Goal: Transaction & Acquisition: Purchase product/service

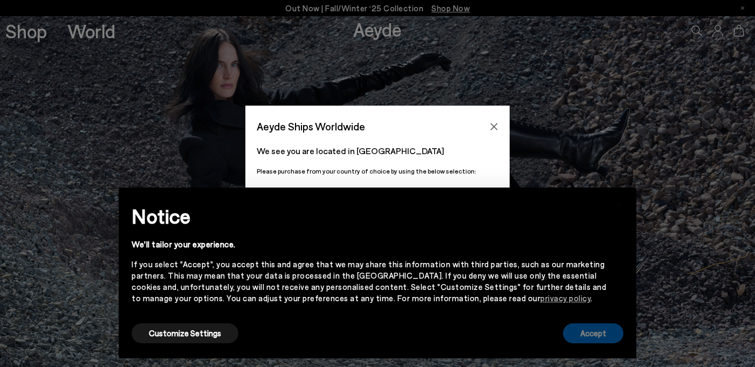
click at [580, 336] on button "Accept" at bounding box center [593, 334] width 60 height 20
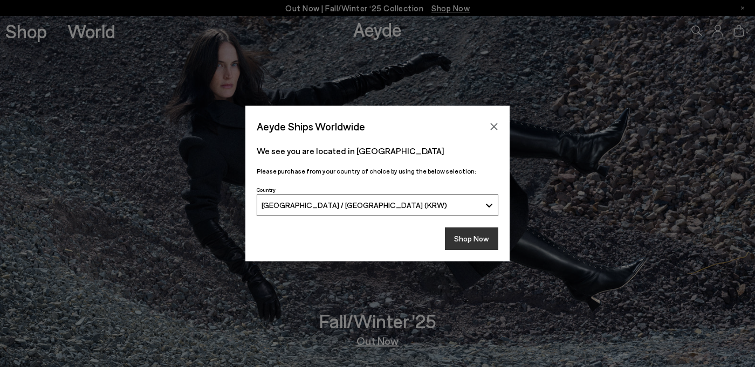
click at [464, 238] on button "Shop Now" at bounding box center [471, 239] width 53 height 23
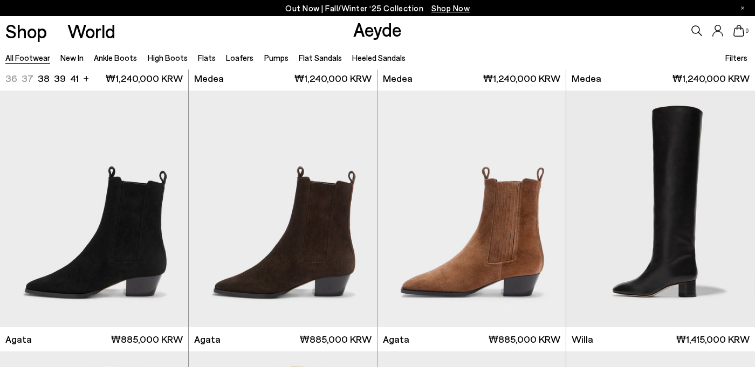
scroll to position [313, 0]
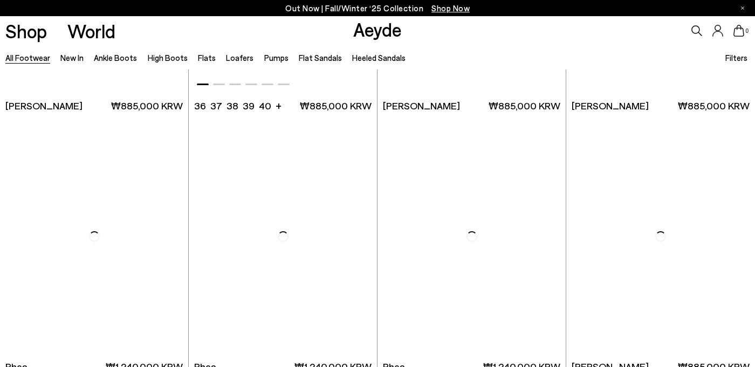
scroll to position [2123, 0]
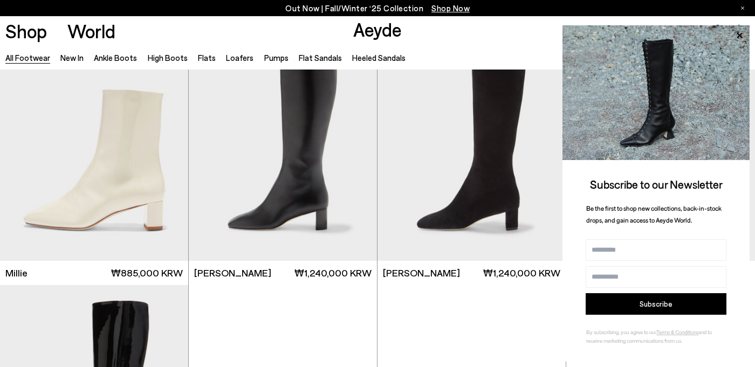
scroll to position [4744, 0]
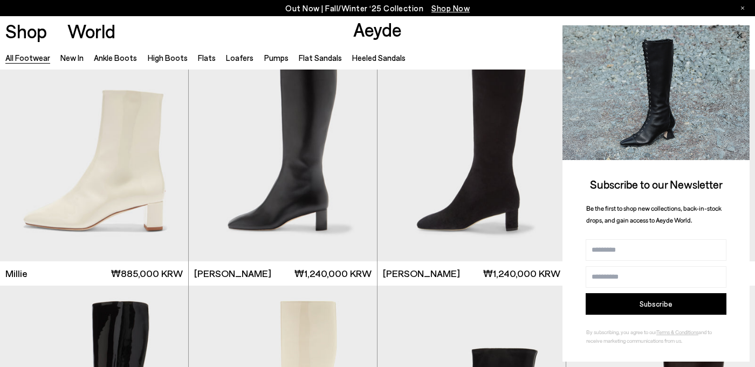
click at [737, 36] on icon at bounding box center [740, 36] width 14 height 14
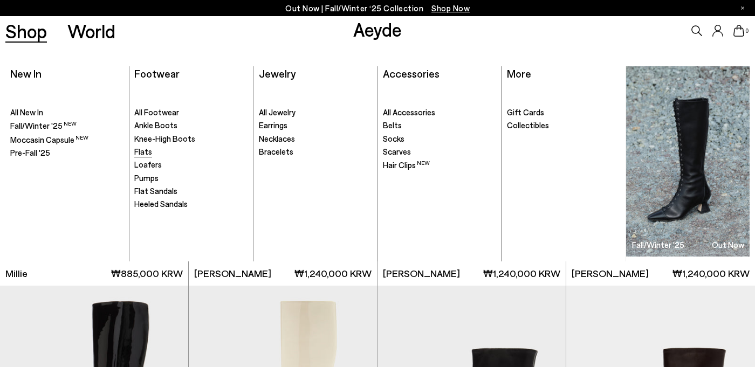
click at [140, 152] on span "Flats" at bounding box center [143, 152] width 18 height 10
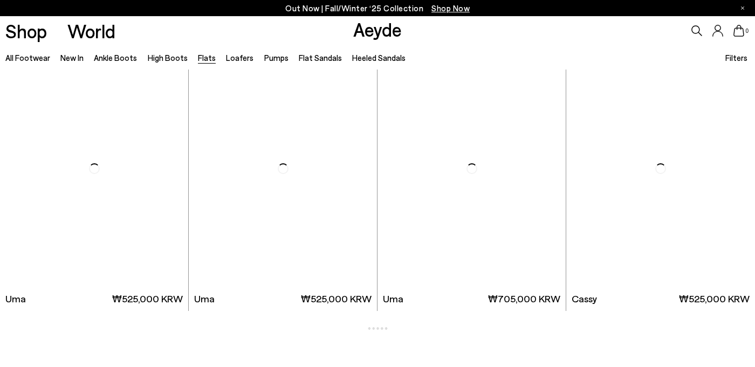
scroll to position [1406, 0]
